Goal: Communication & Community: Ask a question

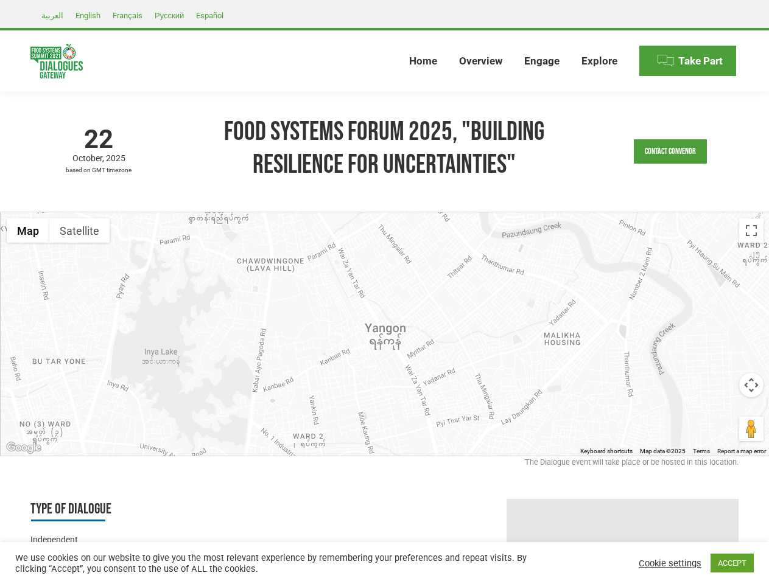
click at [384, 292] on div at bounding box center [385, 333] width 769 height 243
click at [670, 152] on link "Contact Convenor" at bounding box center [670, 151] width 73 height 24
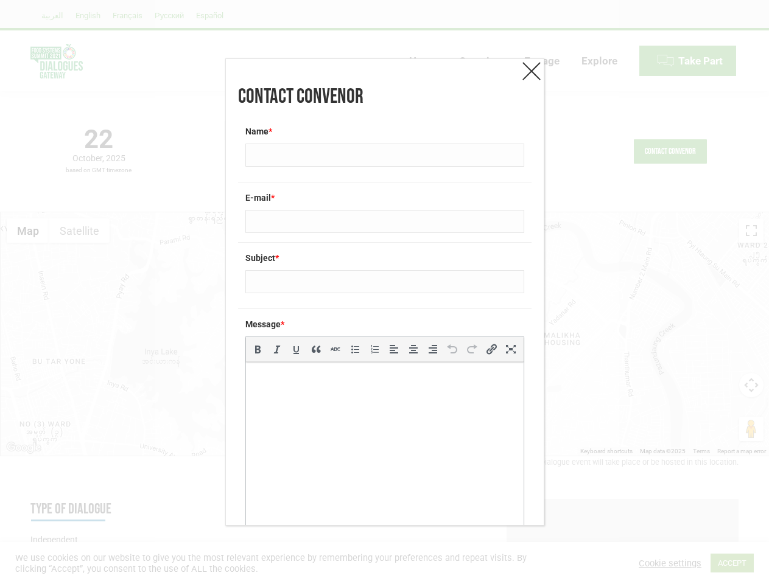
click at [385, 334] on div "Message * b i link b-quote del ins img ul ol li code more close tags" at bounding box center [384, 437] width 293 height 256
click at [28, 231] on div "Contact Convenor Name * E-mail * Subject * Message * b i link b-quote del ins i…" at bounding box center [384, 292] width 769 height 584
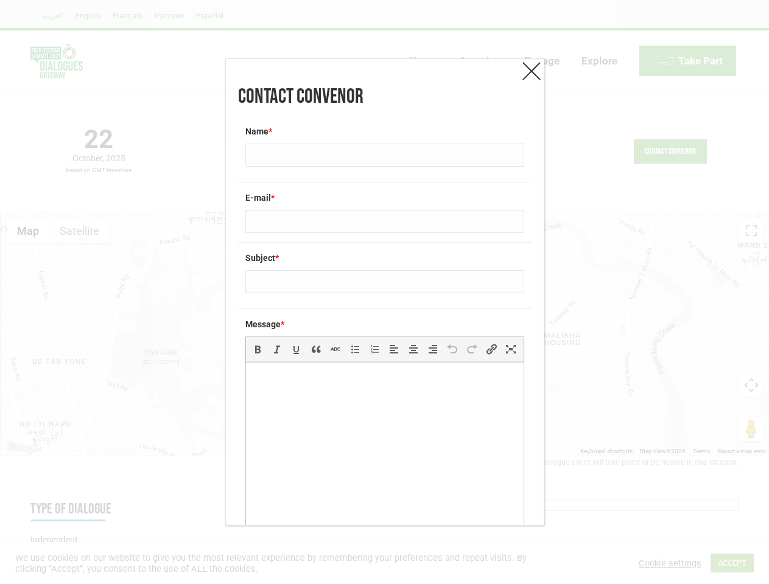
click at [79, 231] on div "Contact Convenor Name * E-mail * Subject * Message * b i link b-quote del ins i…" at bounding box center [384, 292] width 769 height 584
click at [751, 231] on div "Contact Convenor Name * E-mail * Subject * Message * b i link b-quote del ins i…" at bounding box center [384, 292] width 769 height 584
